Goal: Transaction & Acquisition: Purchase product/service

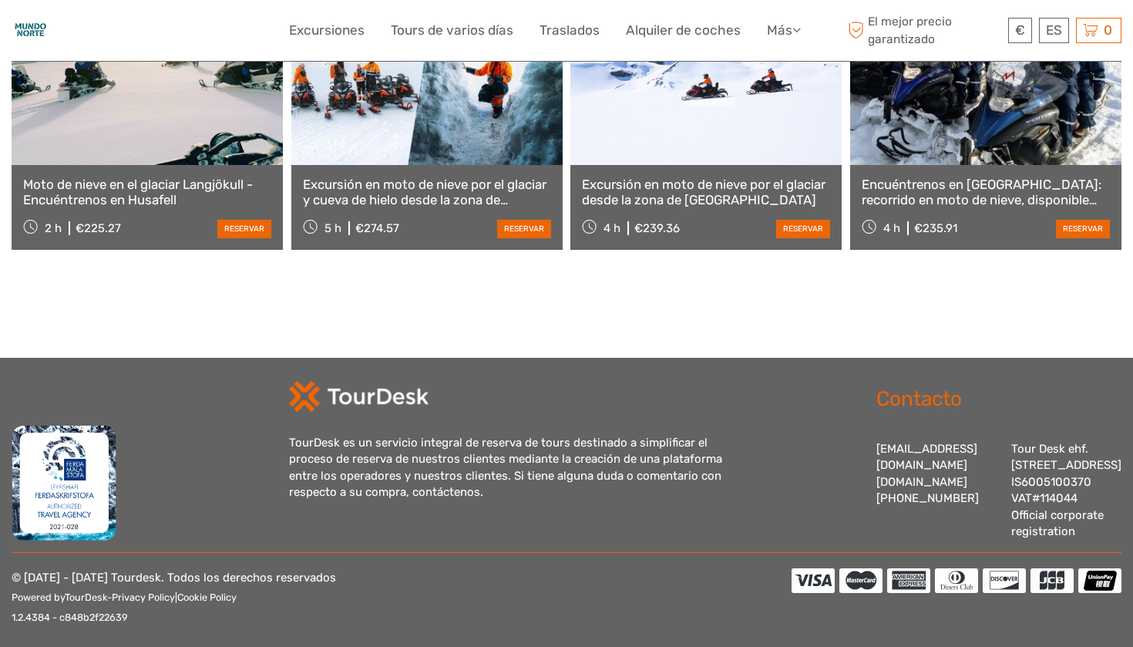
click at [661, 3] on div "€ ISK € $ £ ES English Español Deutsch Excursiones Tours de varios días Traslad…" at bounding box center [567, 30] width 1110 height 61
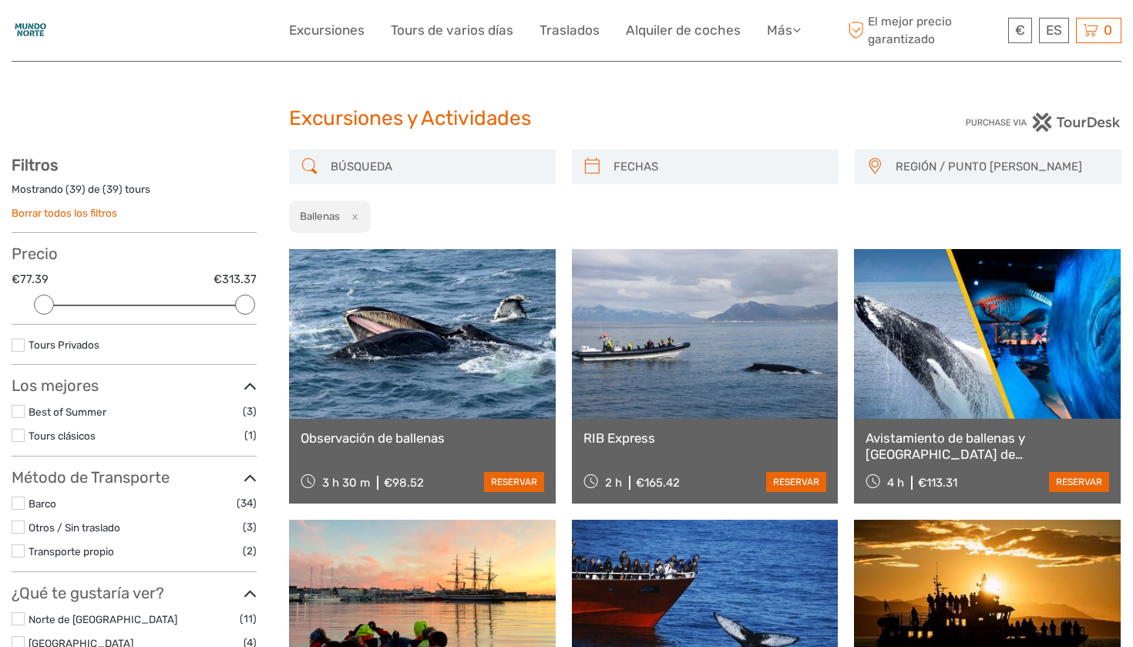
select select
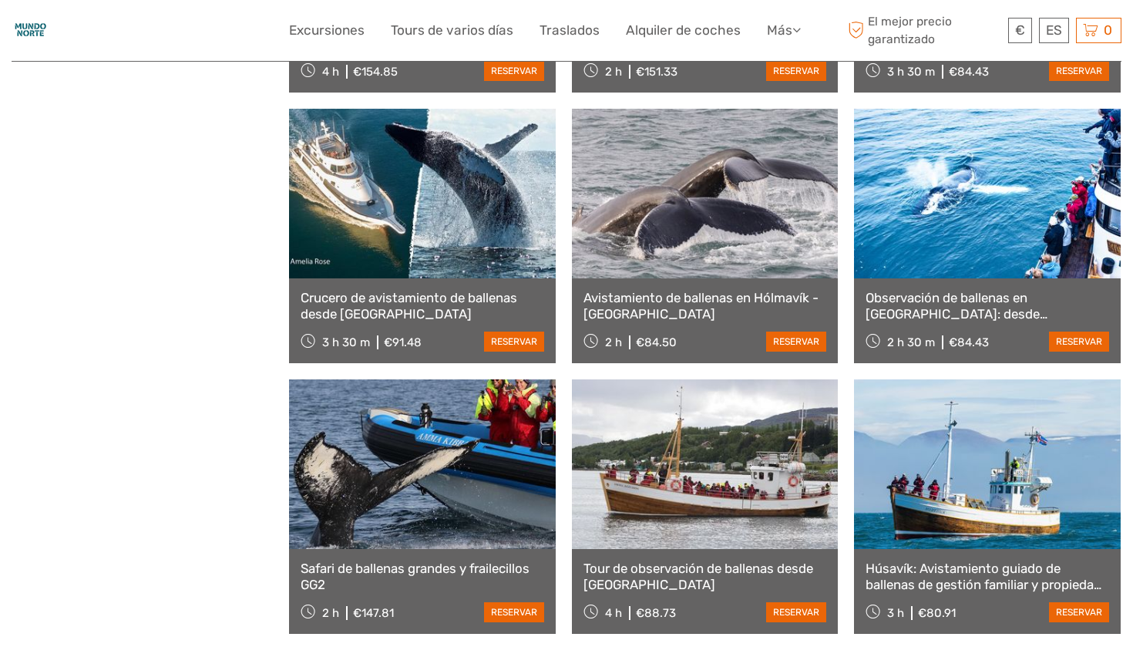
scroll to position [2882, 0]
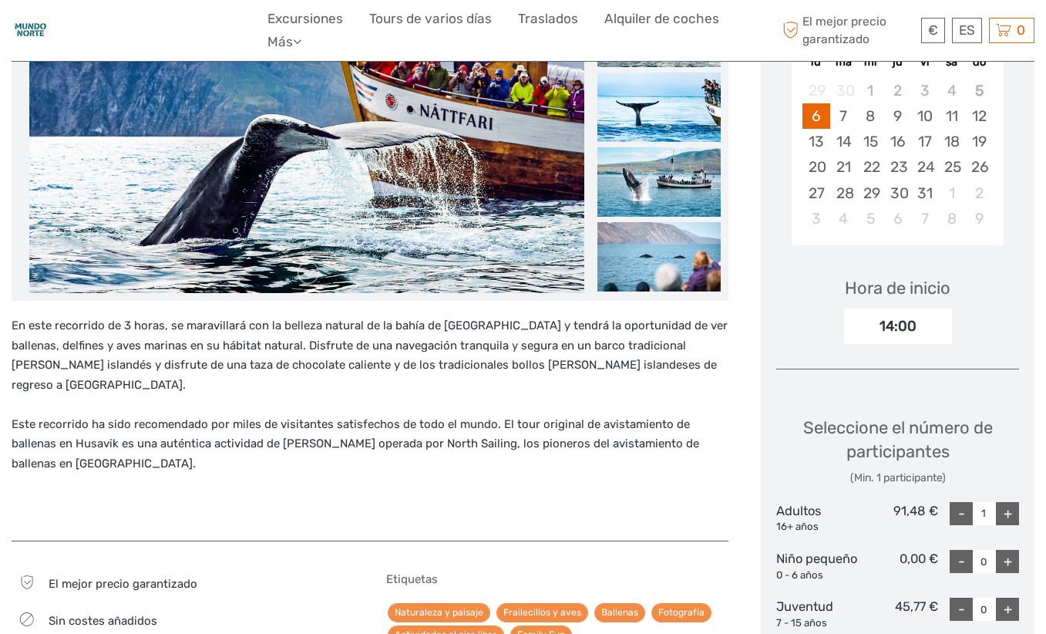
scroll to position [618, 0]
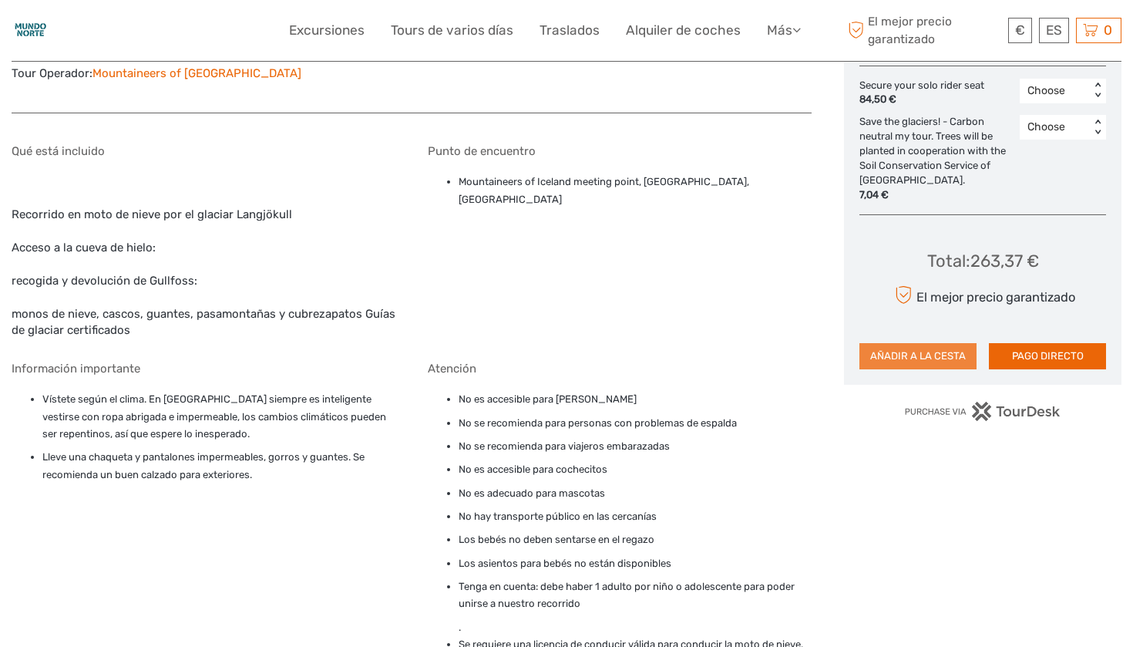
scroll to position [596, 0]
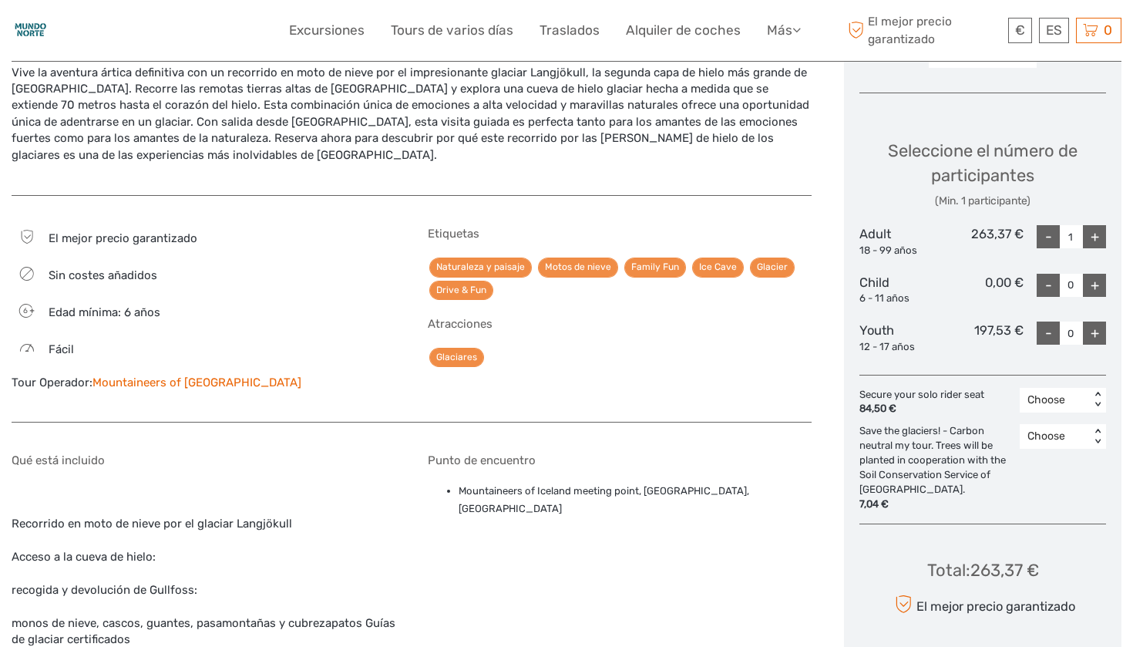
click at [1094, 230] on div "+" at bounding box center [1094, 236] width 23 height 23
type input "2"
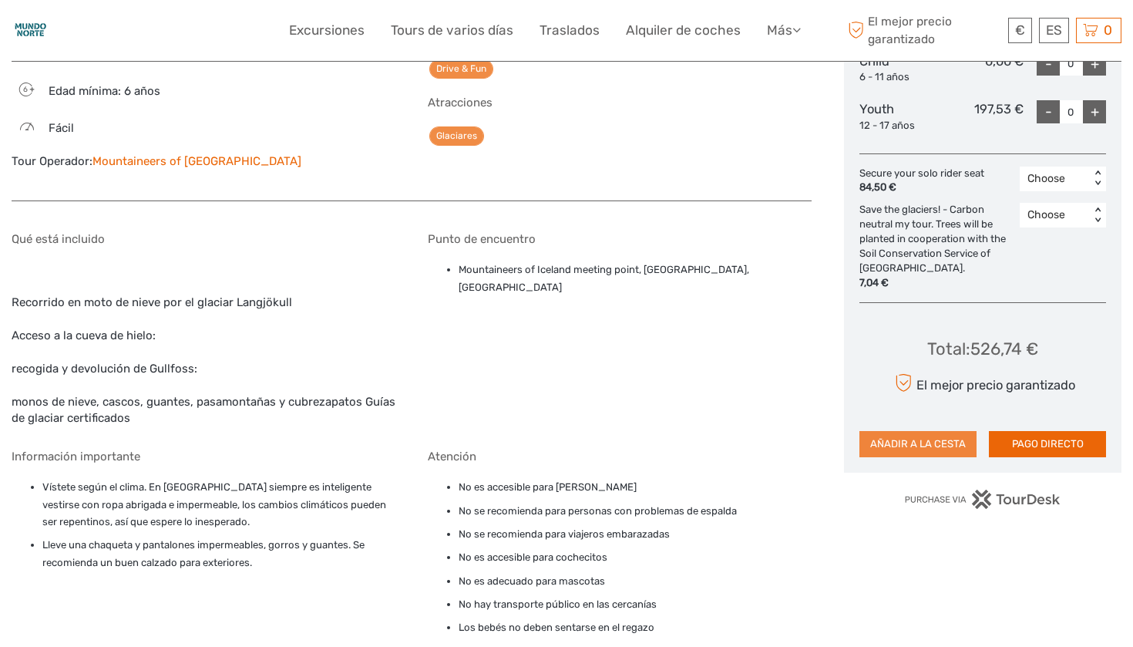
click at [890, 431] on button "AÑADIR A LA CESTA" at bounding box center [918, 444] width 117 height 26
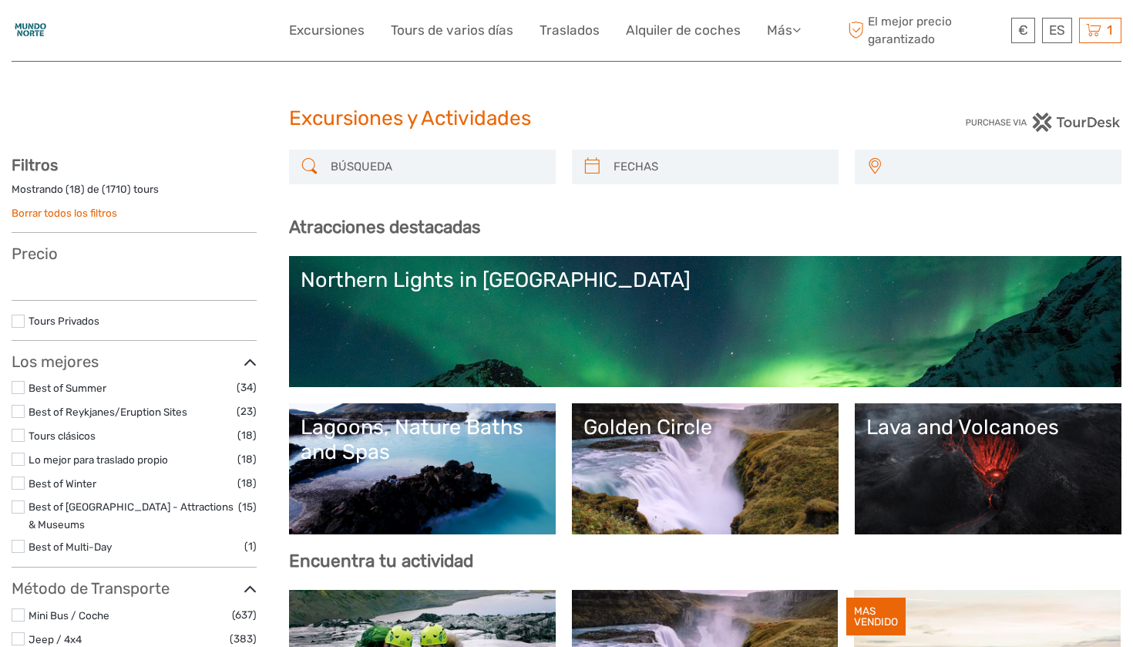
select select
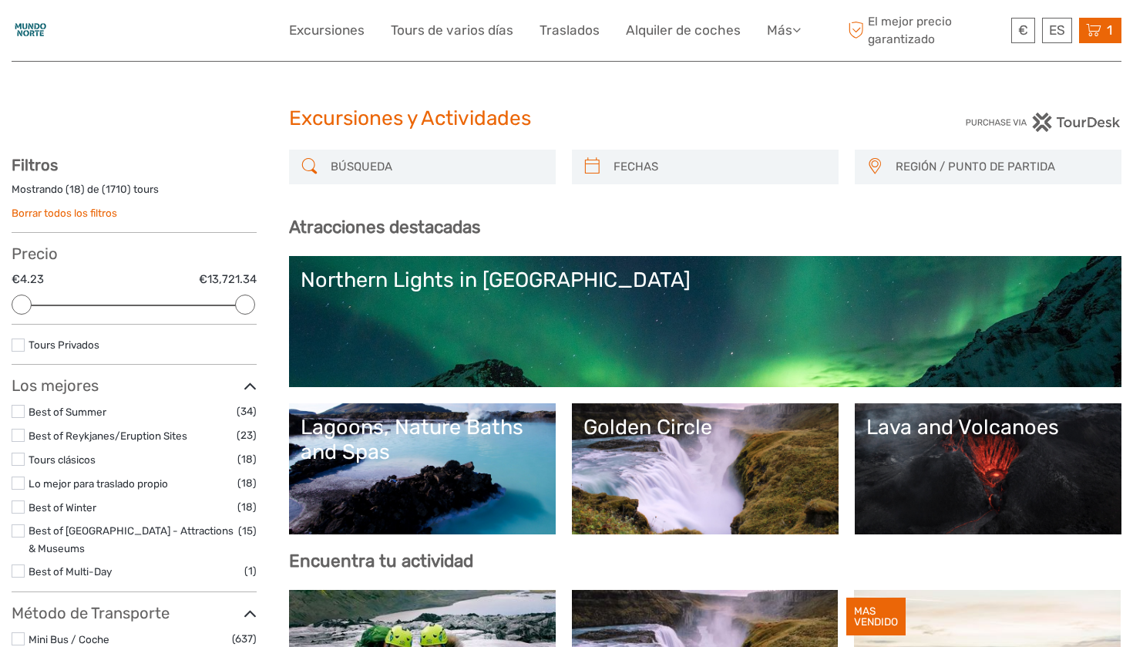
click at [1105, 40] on div "1 Items Excursión a la cueva de hielo y en moto de nieve desde Gullfoss 2x Adul…" at bounding box center [1101, 30] width 42 height 25
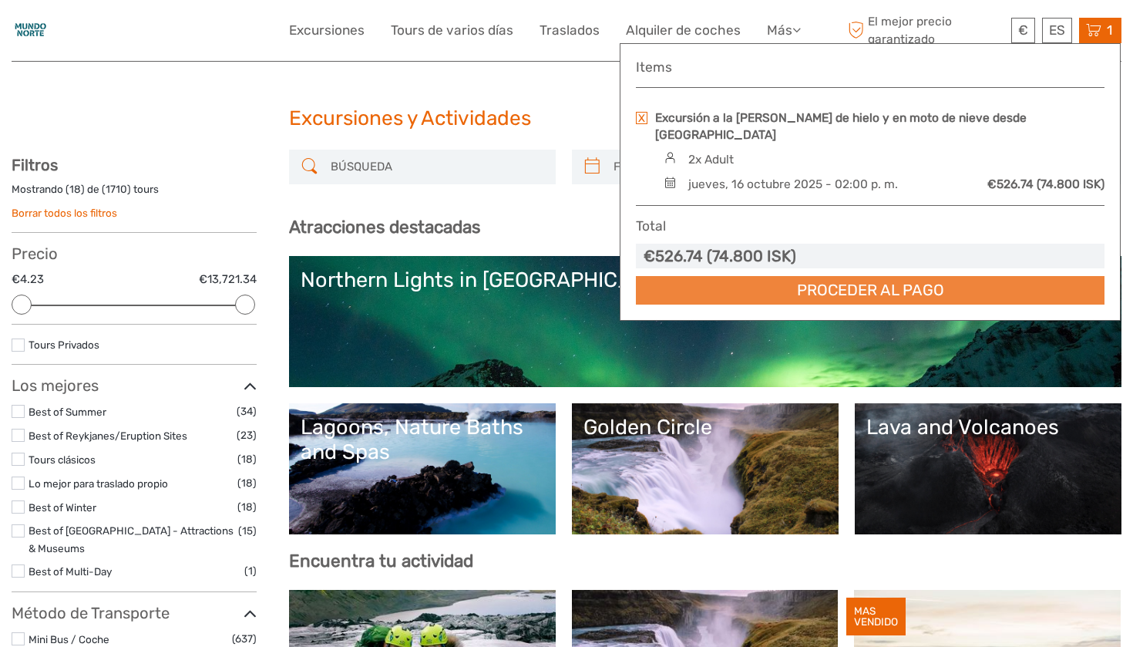
click at [926, 276] on link "Proceder al pago" at bounding box center [870, 290] width 469 height 29
